Goal: Task Accomplishment & Management: Manage account settings

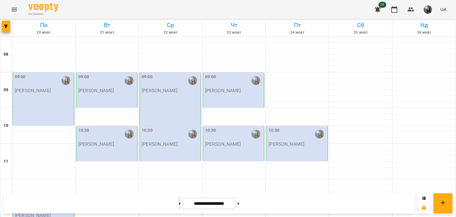
click at [179, 206] on button at bounding box center [179, 202] width 1 height 13
type input "**********"
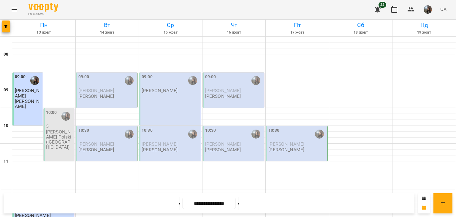
scroll to position [208, 0]
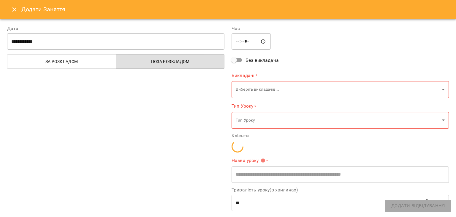
type input "**********"
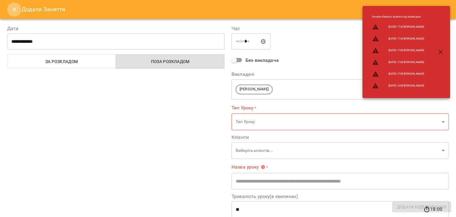
click at [14, 10] on icon "Close" at bounding box center [14, 9] width 7 height 7
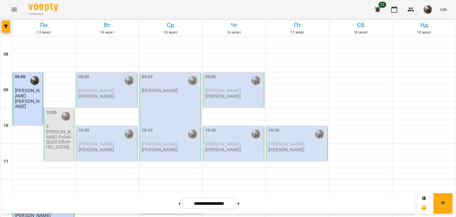
scroll to position [237, 0]
click at [239, 201] on button at bounding box center [238, 202] width 1 height 13
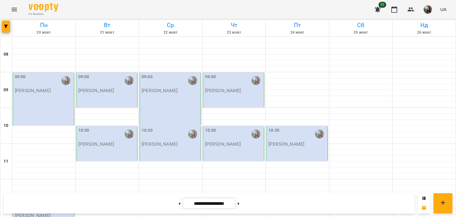
scroll to position [0, 0]
click at [179, 204] on button at bounding box center [179, 202] width 1 height 13
type input "**********"
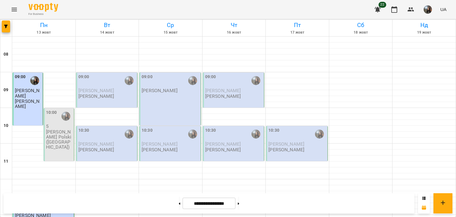
click at [431, 4] on button "button" at bounding box center [427, 9] width 15 height 15
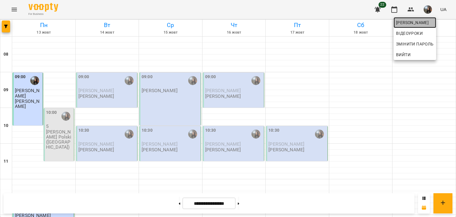
click at [432, 22] on span "[PERSON_NAME]" at bounding box center [415, 22] width 38 height 7
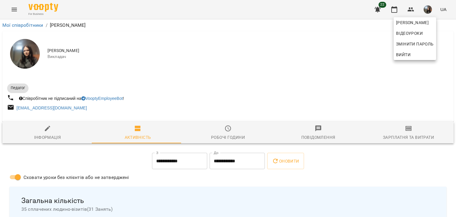
click at [403, 125] on div at bounding box center [228, 108] width 456 height 217
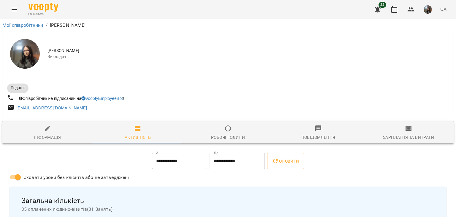
click at [405, 127] on icon "button" at bounding box center [408, 128] width 6 height 5
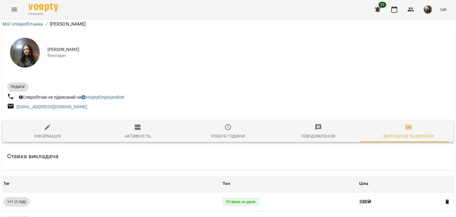
scroll to position [248, 0]
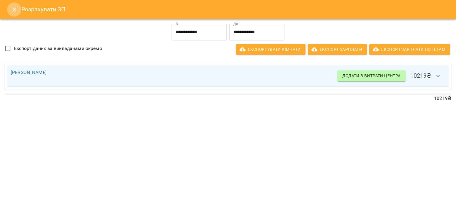
click at [15, 11] on icon "Close" at bounding box center [14, 9] width 4 height 4
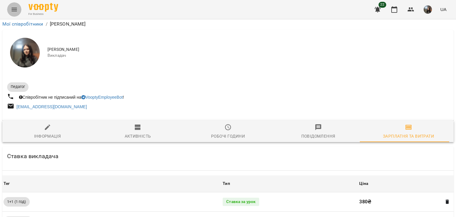
click at [11, 8] on icon "Menu" at bounding box center [14, 9] width 7 height 7
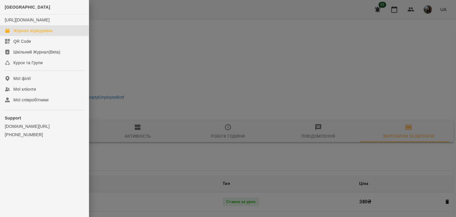
click at [20, 32] on link "Журнал відвідувань" at bounding box center [44, 30] width 89 height 11
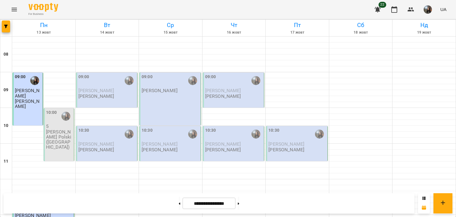
scroll to position [89, 0]
click at [239, 204] on button at bounding box center [238, 202] width 1 height 13
type input "**********"
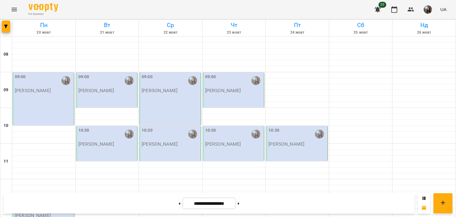
scroll to position [148, 0]
